Goal: Answer question/provide support: Share knowledge or assist other users

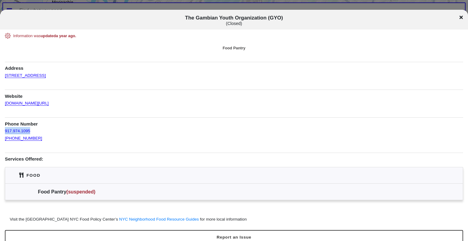
drag, startPoint x: 37, startPoint y: 130, endPoint x: 4, endPoint y: 130, distance: 33.2
click at [4, 130] on div "Information was updated a year ago . Food Pantry Address [STREET_ADDRESS] Websi…" at bounding box center [234, 128] width 468 height 190
copy link "917.974.1095"
click at [49, 102] on link "[DOMAIN_NAME][URL]" at bounding box center [27, 101] width 44 height 10
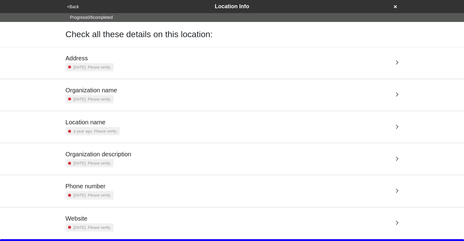
click at [145, 61] on div "Address 3 years ago. Please verify." at bounding box center [232, 63] width 333 height 17
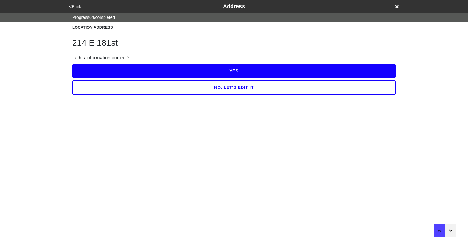
click at [199, 72] on button "YES" at bounding box center [234, 71] width 324 height 14
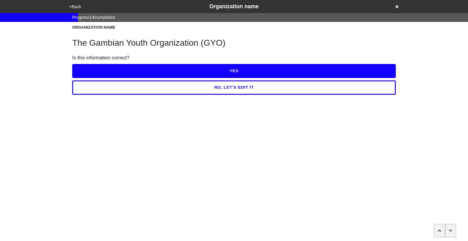
click at [223, 73] on button "YES" at bounding box center [234, 71] width 324 height 14
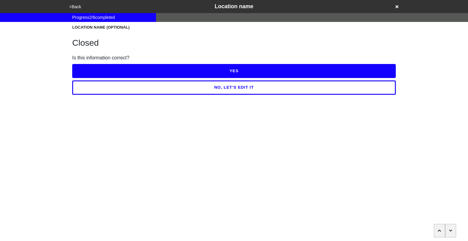
click at [240, 91] on button "NO, LET'S EDIT IT" at bounding box center [234, 87] width 324 height 14
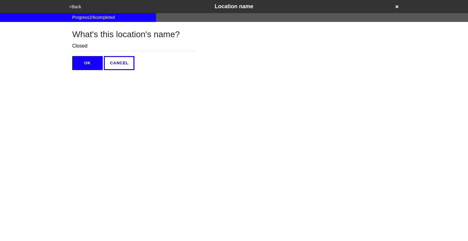
click at [127, 45] on input "Closed" at bounding box center [133, 46] width 123 height 10
click at [91, 58] on button "OK" at bounding box center [87, 63] width 30 height 14
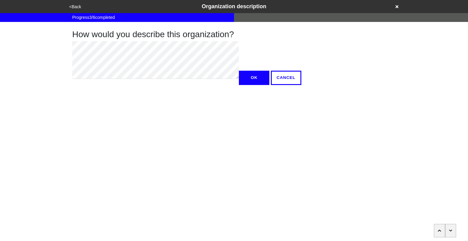
click at [76, 7] on button "<Back" at bounding box center [75, 6] width 16 height 7
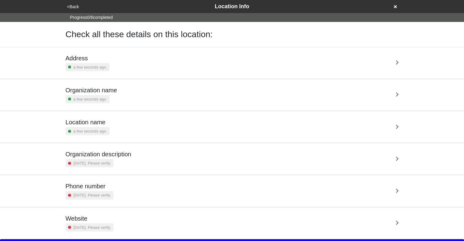
click at [184, 119] on div "Location name a few seconds ago." at bounding box center [232, 127] width 333 height 17
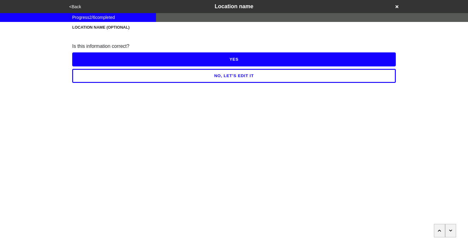
click at [450, 231] on icon "button" at bounding box center [450, 231] width 3 height 2
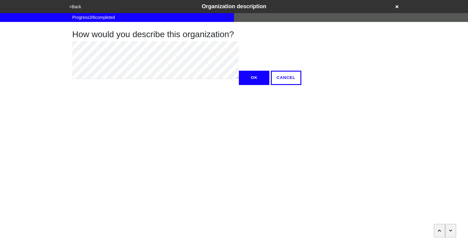
click at [450, 231] on icon "button" at bounding box center [450, 231] width 3 height 2
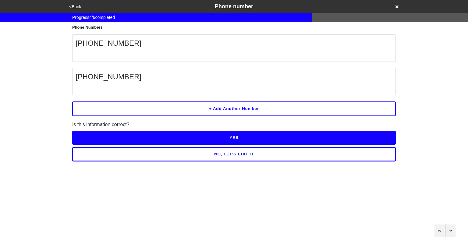
click at [285, 137] on button "YES" at bounding box center [234, 138] width 324 height 14
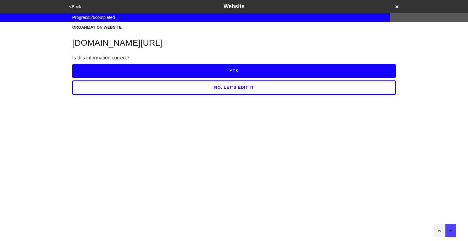
click at [266, 74] on button "YES" at bounding box center [234, 71] width 324 height 14
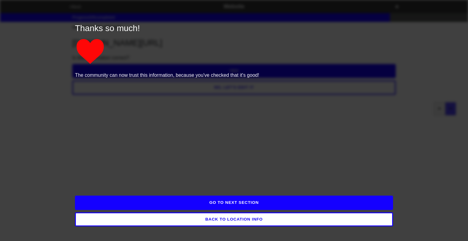
click at [273, 204] on button "GO TO NEXT SECTION" at bounding box center [234, 203] width 318 height 14
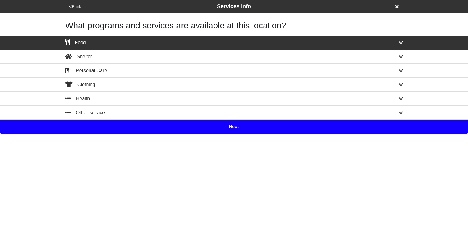
click at [237, 125] on button "Next" at bounding box center [234, 127] width 468 height 14
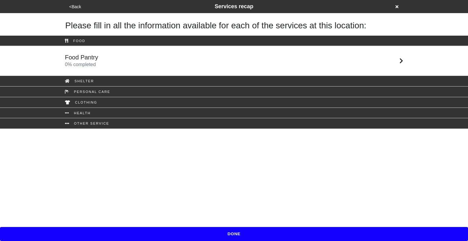
click at [196, 54] on div "Food Pantry 0 % completed" at bounding box center [234, 61] width 348 height 15
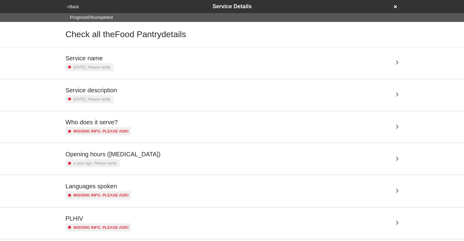
click at [171, 154] on div "Opening hours (coronavirus) a year ago. Please verify." at bounding box center [232, 159] width 333 height 17
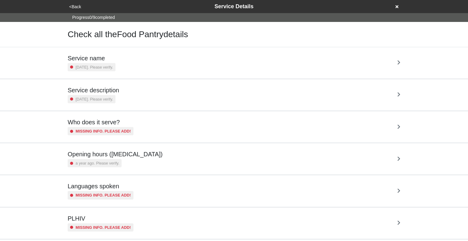
click at [171, 154] on html "<Back Service Details Progress 0 / 9 completed Check all the Food Pantry detail…" at bounding box center [234, 175] width 468 height 350
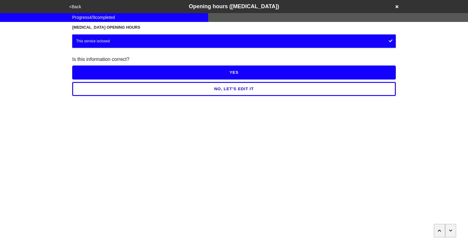
click at [76, 7] on button "<Back" at bounding box center [75, 6] width 16 height 7
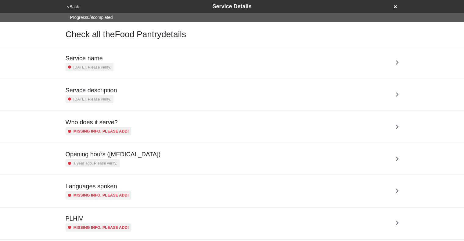
click at [139, 61] on div "Service name 3 years ago. Please verify." at bounding box center [232, 63] width 333 height 17
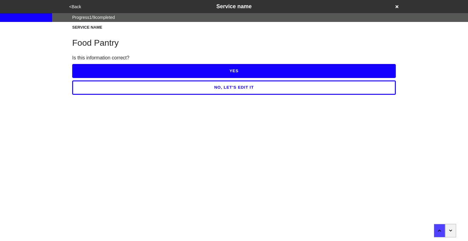
click at [190, 72] on button "YES" at bounding box center [234, 71] width 324 height 14
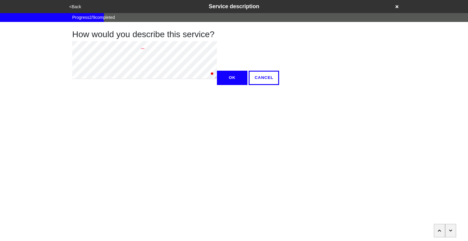
type textarea "x"
click at [217, 85] on button "OK" at bounding box center [232, 78] width 30 height 14
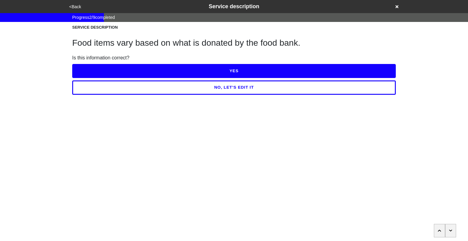
click at [157, 70] on button "YES" at bounding box center [234, 71] width 324 height 14
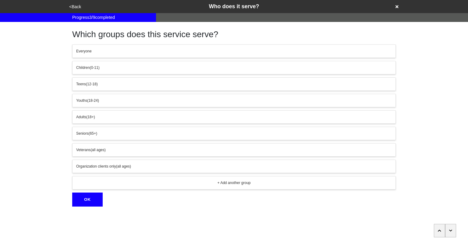
click at [449, 228] on button "button" at bounding box center [450, 230] width 11 height 13
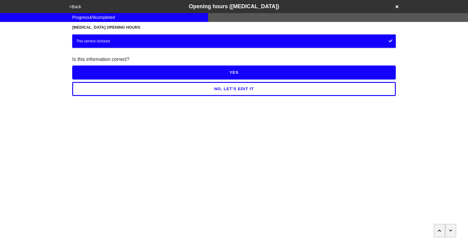
click at [271, 87] on button "NO, LET'S EDIT IT" at bounding box center [234, 89] width 324 height 14
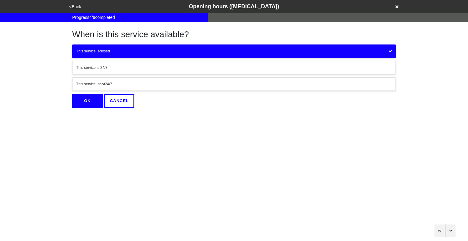
click at [157, 80] on button "This service is not 24/7" at bounding box center [234, 83] width 324 height 13
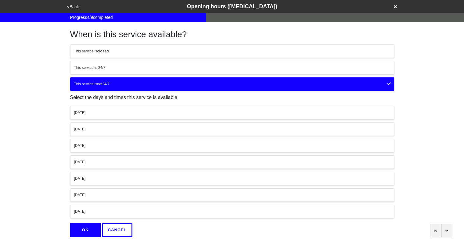
click at [146, 209] on div "Sunday" at bounding box center [232, 211] width 316 height 5
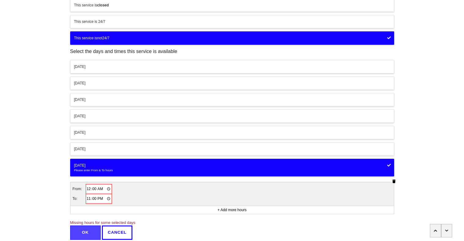
scroll to position [48, 0]
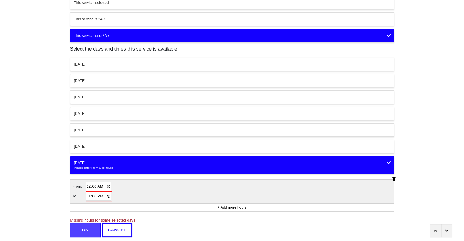
click at [88, 185] on input "00:00" at bounding box center [98, 186] width 25 height 9
click at [101, 186] on input "03:00" at bounding box center [98, 186] width 25 height 9
type input "15:00"
click at [88, 195] on input "23:00" at bounding box center [98, 196] width 25 height 9
type input "17:00"
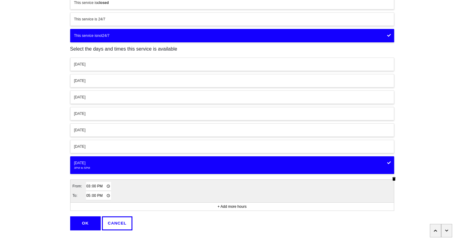
scroll to position [61, 0]
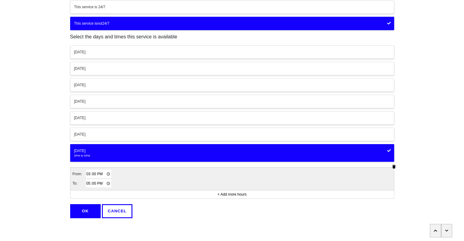
click at [85, 208] on button "OK" at bounding box center [85, 211] width 30 height 14
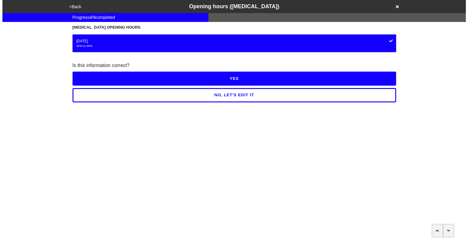
scroll to position [0, 0]
click at [243, 78] on button "YES" at bounding box center [234, 79] width 324 height 14
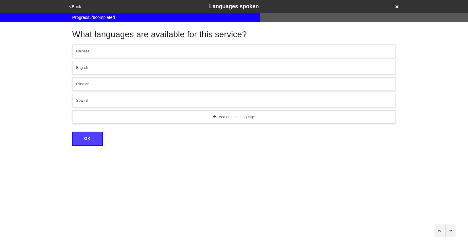
click at [452, 230] on icon "button" at bounding box center [450, 231] width 3 height 4
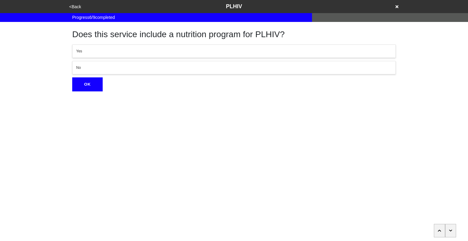
click at [452, 230] on icon "button" at bounding box center [450, 231] width 3 height 4
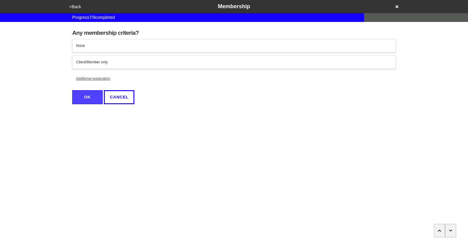
click at [452, 230] on icon "button" at bounding box center [450, 231] width 3 height 4
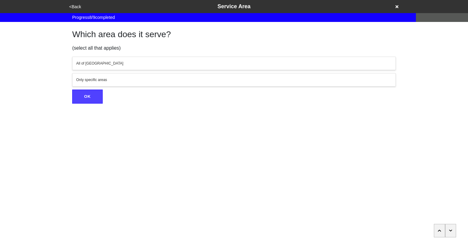
click at [452, 230] on icon "button" at bounding box center [450, 231] width 3 height 4
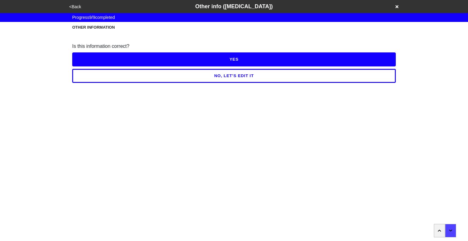
click at [262, 77] on button "NO, LET'S EDIT IT" at bounding box center [234, 76] width 324 height 14
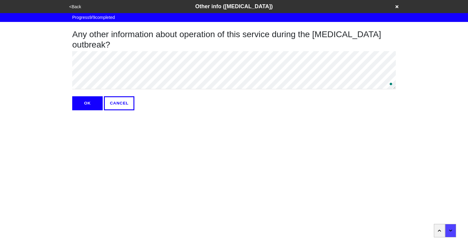
type textarea "x"
click at [86, 102] on button "OK" at bounding box center [87, 103] width 30 height 14
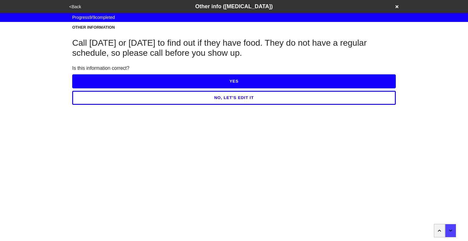
click at [238, 79] on button "YES" at bounding box center [234, 81] width 324 height 14
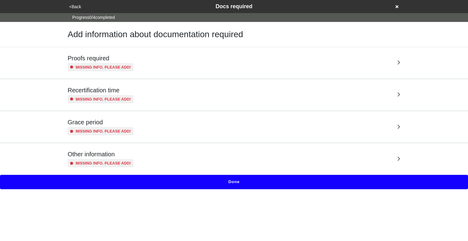
click at [217, 56] on div "Proofs required Missing info. Please add!" at bounding box center [234, 63] width 333 height 17
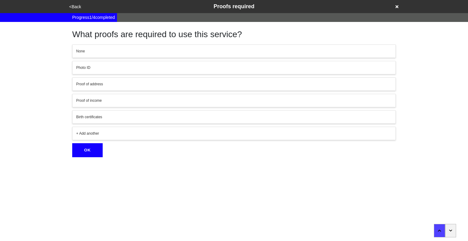
click at [155, 66] on div "Photo ID" at bounding box center [234, 67] width 316 height 5
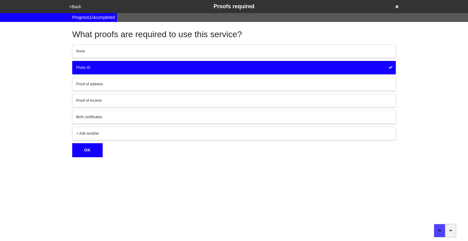
click at [148, 83] on div "Proof of address" at bounding box center [234, 83] width 316 height 5
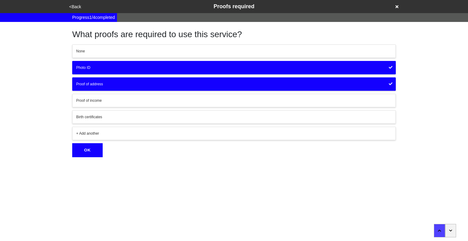
click at [85, 154] on button "OK" at bounding box center [87, 150] width 30 height 14
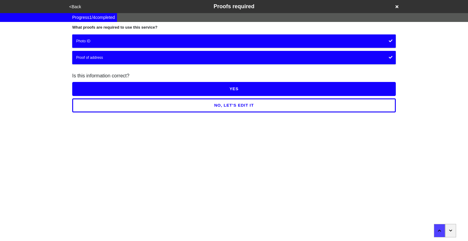
click at [216, 88] on button "YES" at bounding box center [234, 89] width 324 height 14
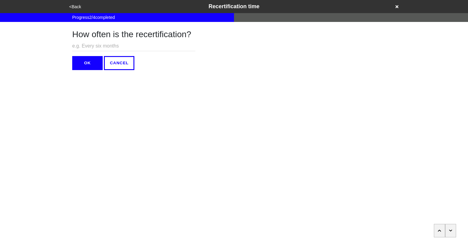
click at [450, 228] on button "button" at bounding box center [450, 230] width 11 height 13
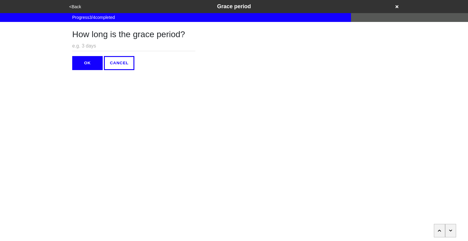
click at [450, 228] on button "button" at bounding box center [450, 230] width 11 height 13
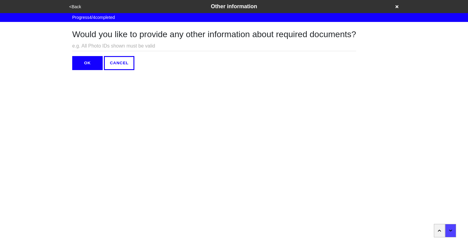
click at [94, 66] on button "OK" at bounding box center [87, 63] width 30 height 14
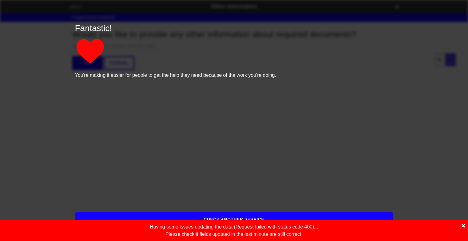
click at [463, 227] on icon at bounding box center [463, 225] width 3 height 3
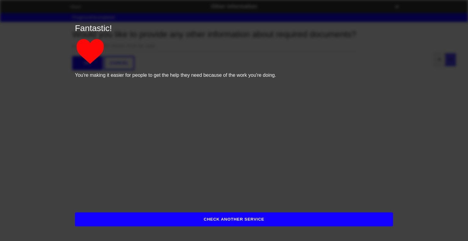
click at [239, 225] on button "CHECK ANOTHER SERVICE" at bounding box center [234, 220] width 318 height 14
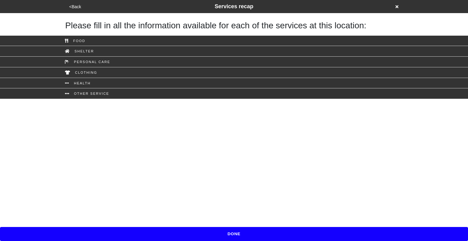
click at [76, 7] on button "<Back" at bounding box center [75, 6] width 16 height 7
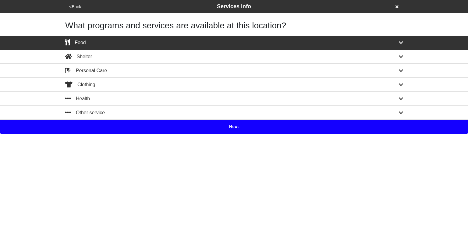
click at [76, 7] on button "<Back" at bounding box center [75, 6] width 16 height 7
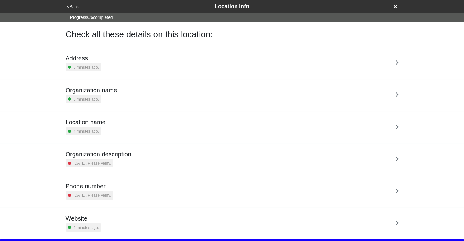
click at [146, 91] on div "Organization name 5 minutes ago." at bounding box center [232, 95] width 333 height 17
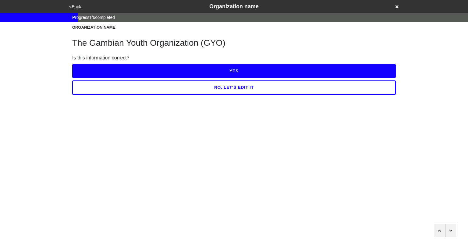
click at [135, 43] on h1 "The Gambian Youth Organization (GYO)" at bounding box center [234, 43] width 324 height 10
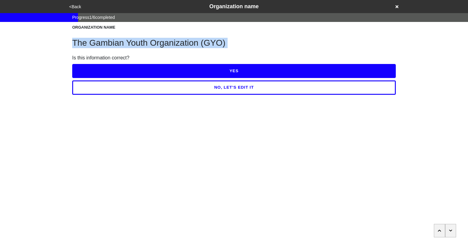
click at [135, 43] on h1 "The Gambian Youth Organization (GYO)" at bounding box center [234, 43] width 324 height 10
copy h1 "The Gambian Youth Organization (GYO)"
